Goal: Register for event/course

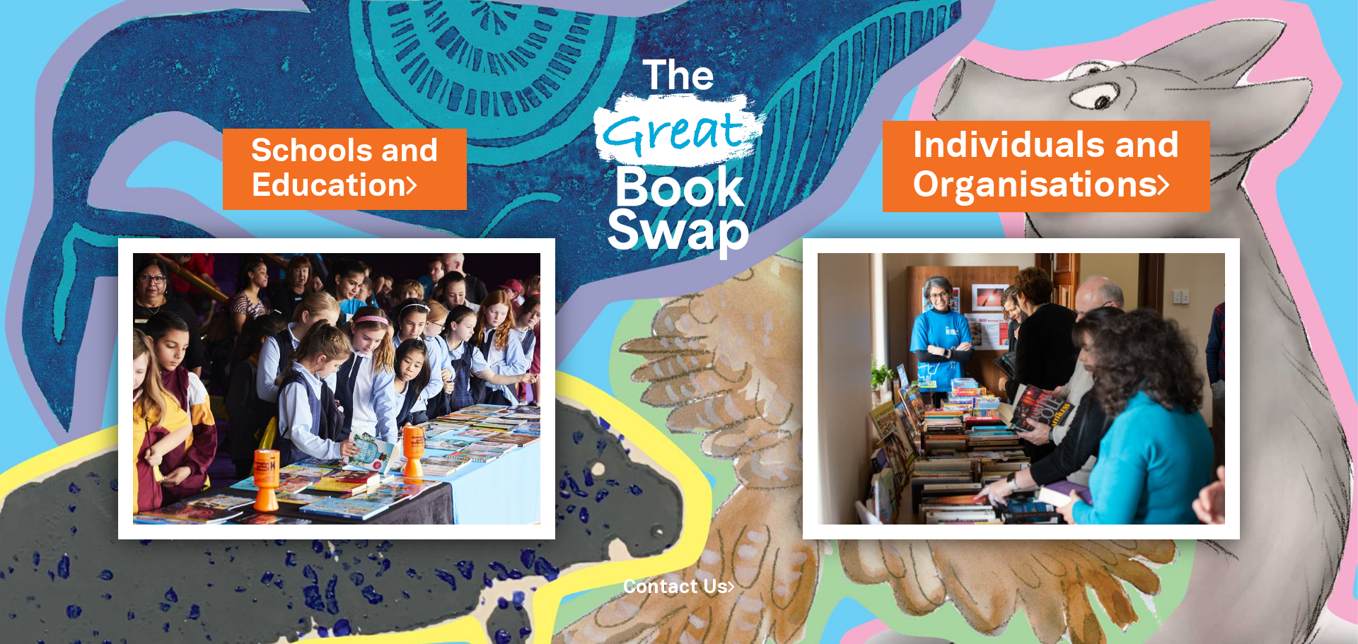
click at [1069, 179] on link "Individuals and Organisations" at bounding box center [1046, 166] width 268 height 89
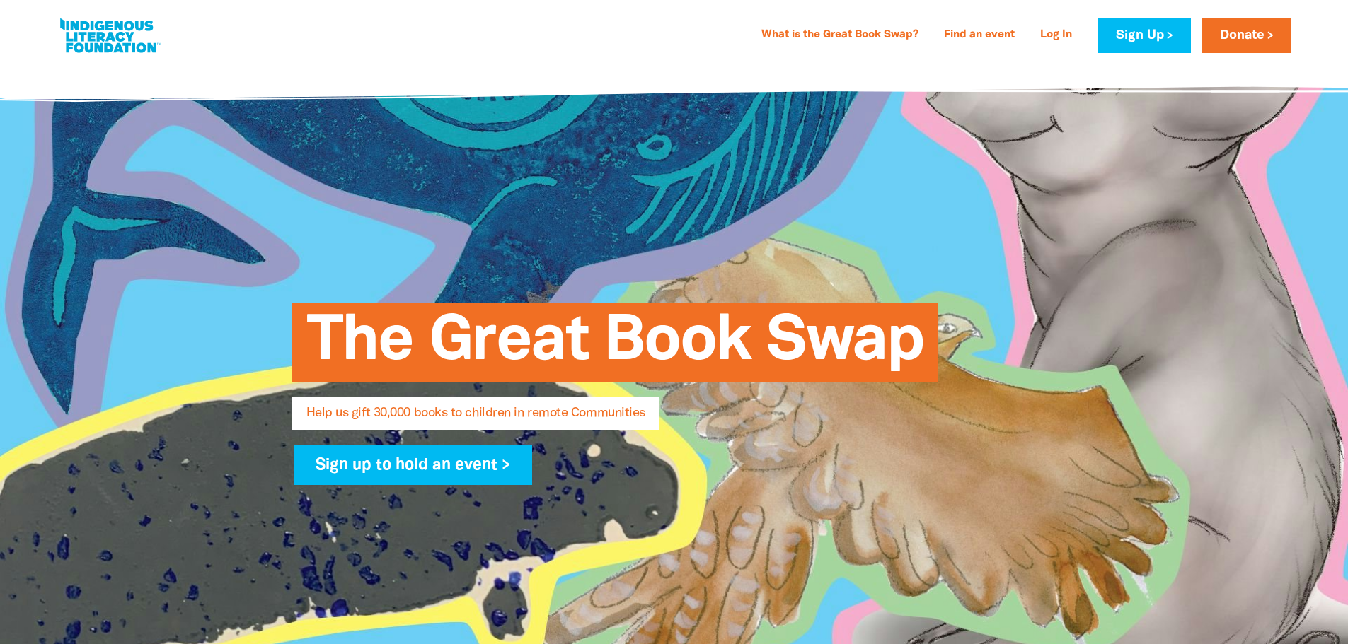
select select "AU"
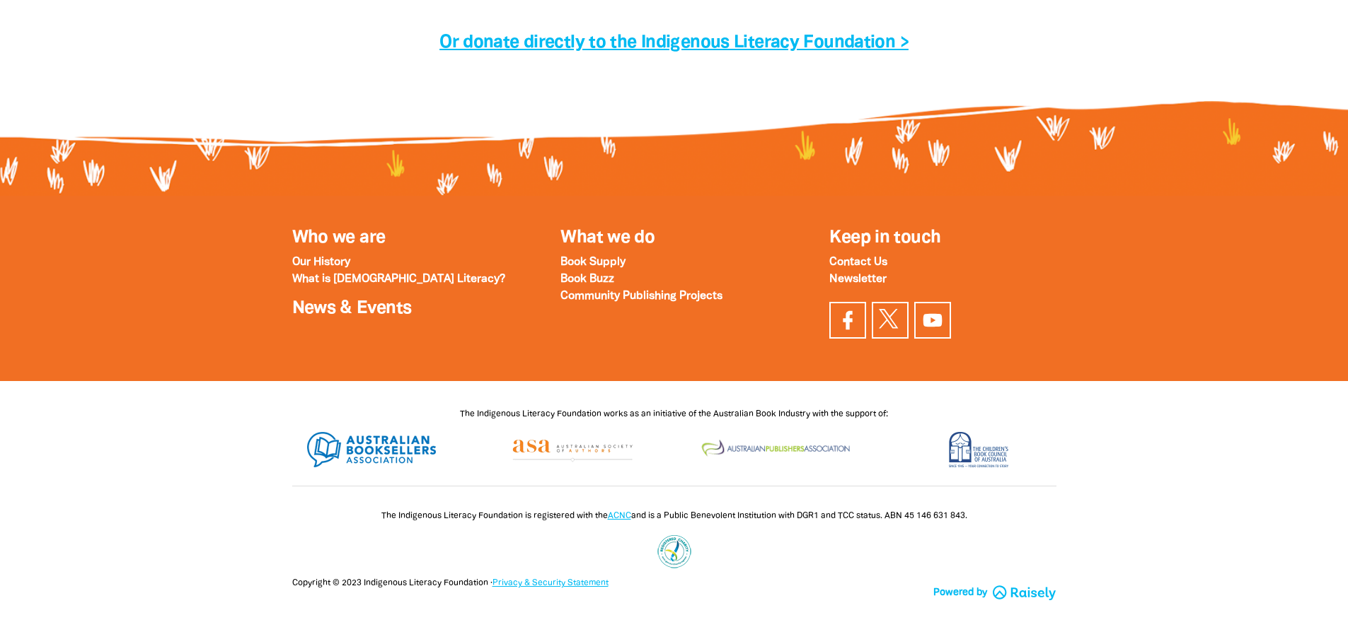
scroll to position [4751, 0]
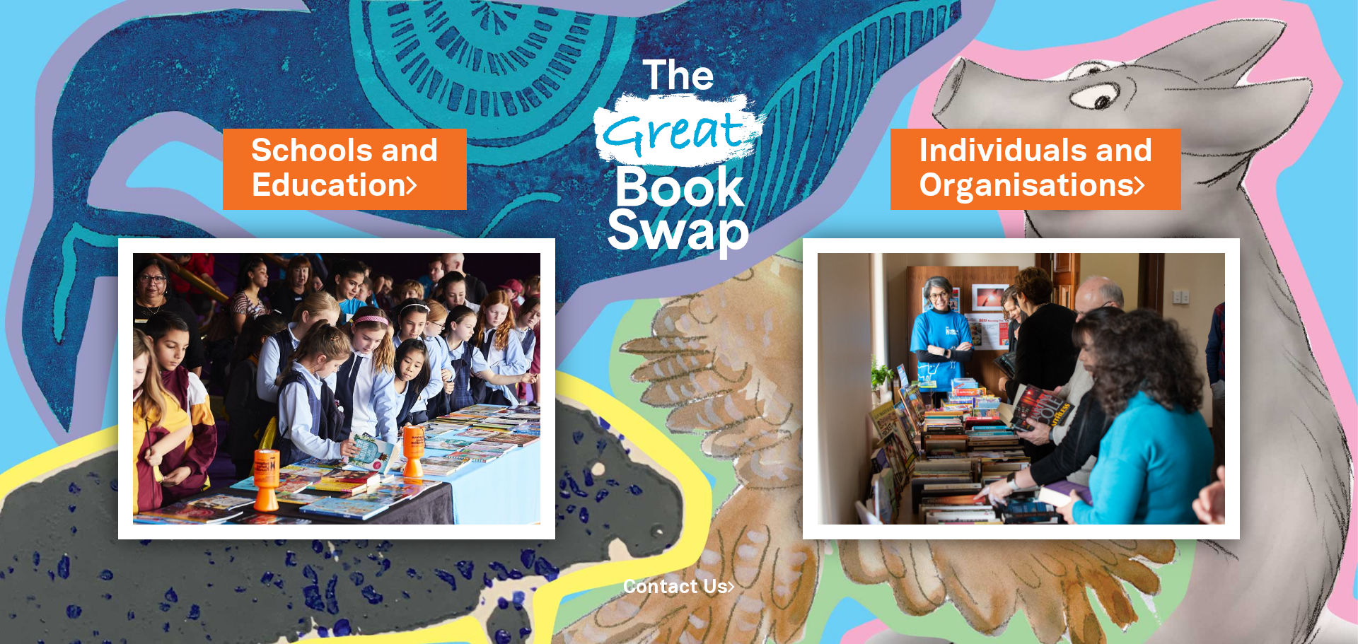
click at [987, 100] on img at bounding box center [1079, 322] width 557 height 644
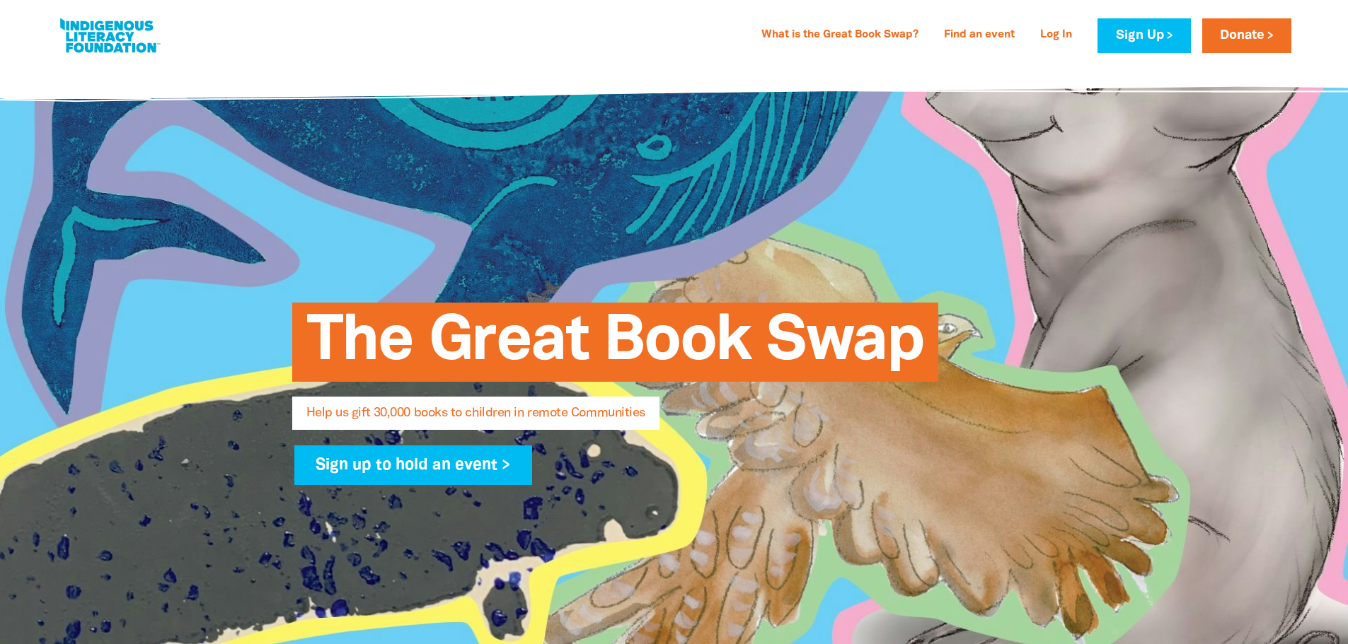
select select "AU"
